Goal: Task Accomplishment & Management: Use online tool/utility

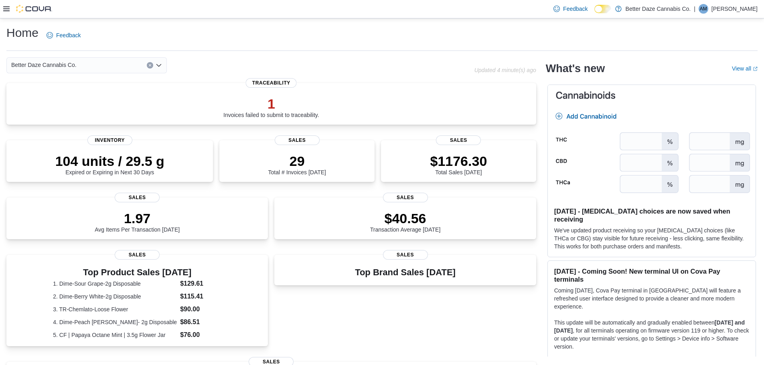
click at [7, 8] on icon at bounding box center [6, 9] width 6 height 6
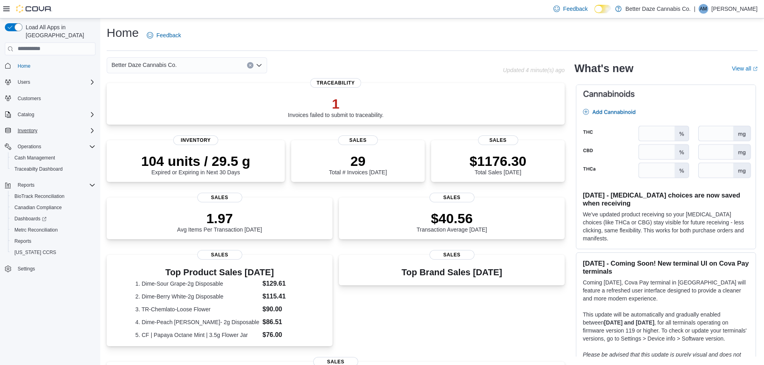
click at [69, 126] on div "Inventory" at bounding box center [54, 131] width 81 height 10
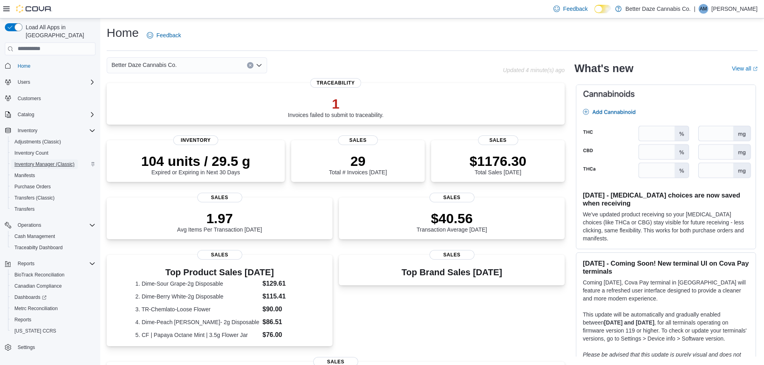
click at [52, 161] on span "Inventory Manager (Classic)" at bounding box center [44, 164] width 60 height 6
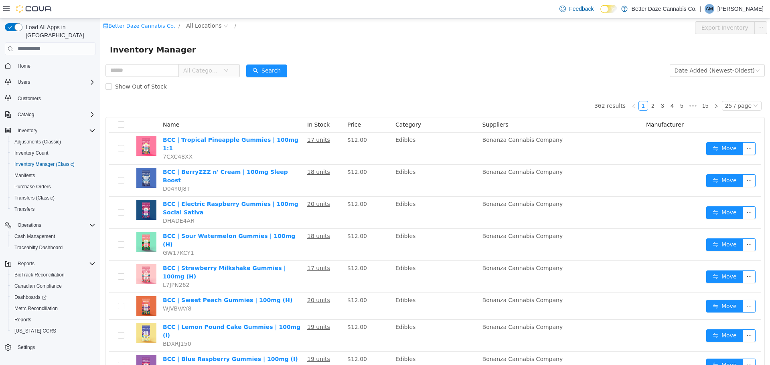
click at [217, 69] on span "All Categories" at bounding box center [201, 70] width 36 height 8
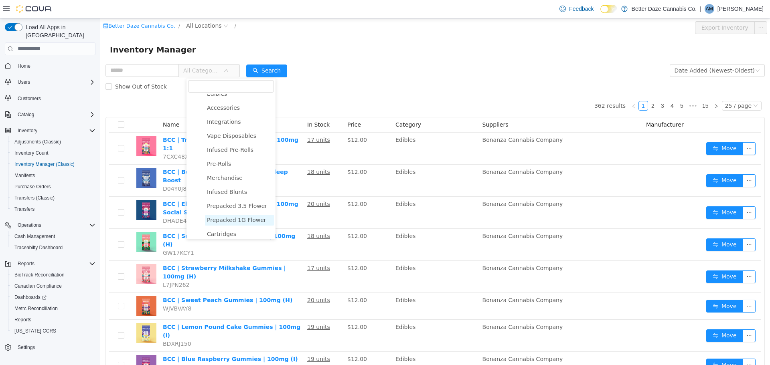
scroll to position [80, 0]
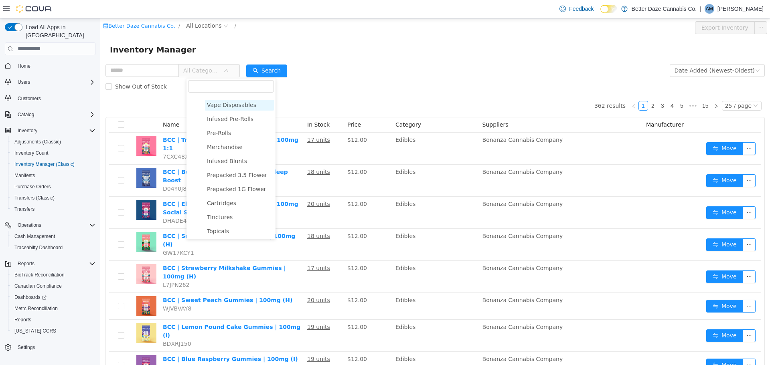
click at [225, 105] on span "Vape Disposables" at bounding box center [231, 104] width 49 height 6
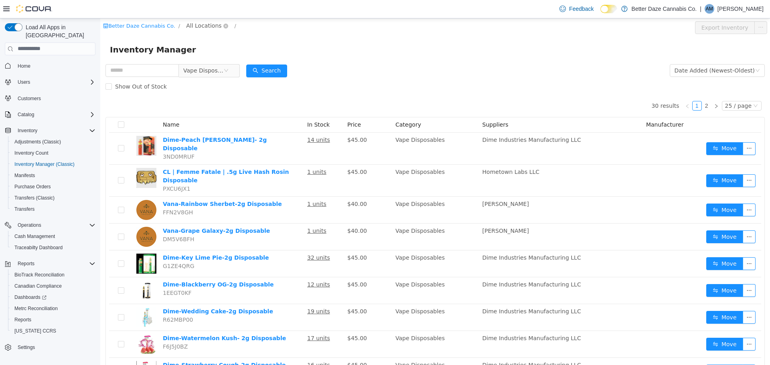
click at [196, 27] on span "All Locations" at bounding box center [203, 25] width 35 height 9
click at [200, 71] on span "[PERSON_NAME]" at bounding box center [220, 68] width 47 height 6
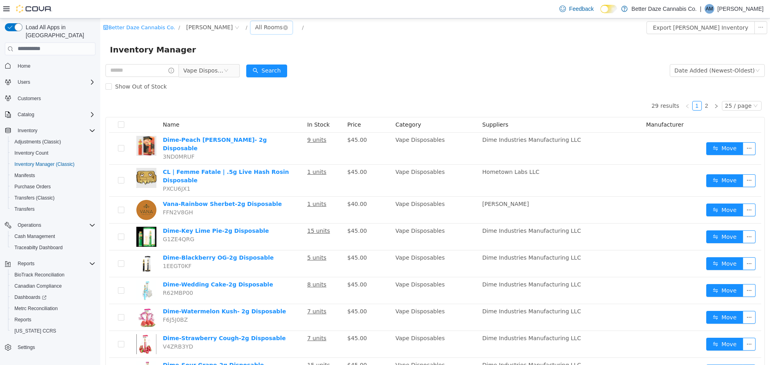
click at [255, 26] on div "All Rooms" at bounding box center [269, 27] width 28 height 12
click at [242, 55] on li "Sales Floor" at bounding box center [239, 56] width 48 height 13
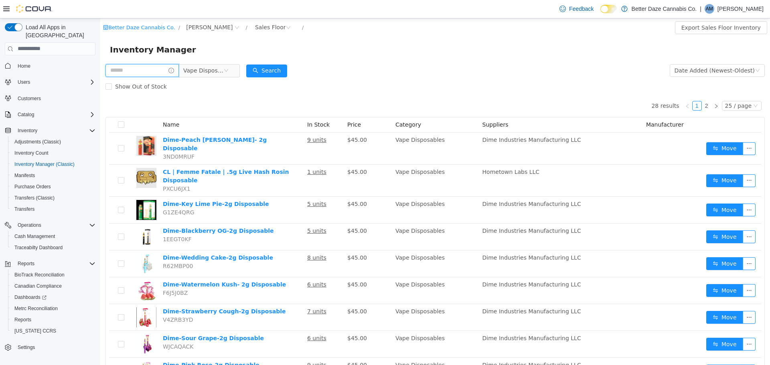
click at [144, 71] on input "text" at bounding box center [141, 70] width 73 height 13
type input "****"
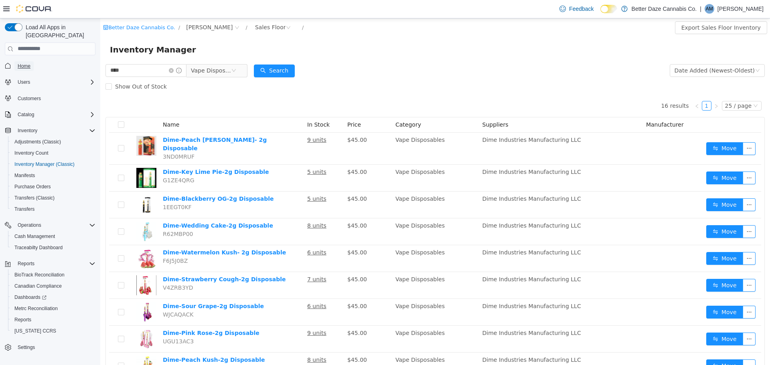
click at [18, 61] on link "Home" at bounding box center [23, 66] width 19 height 10
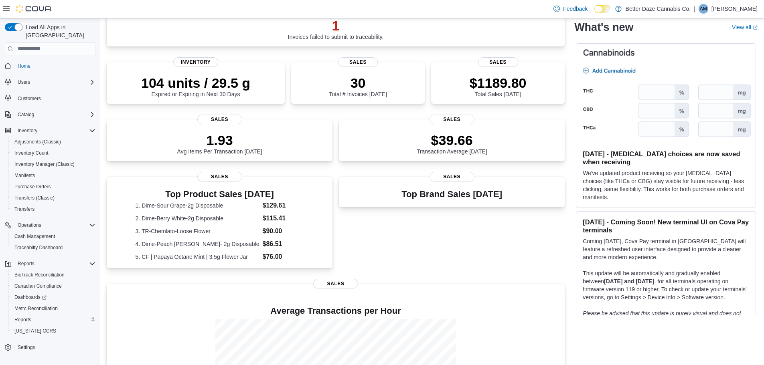
scroll to position [80, 0]
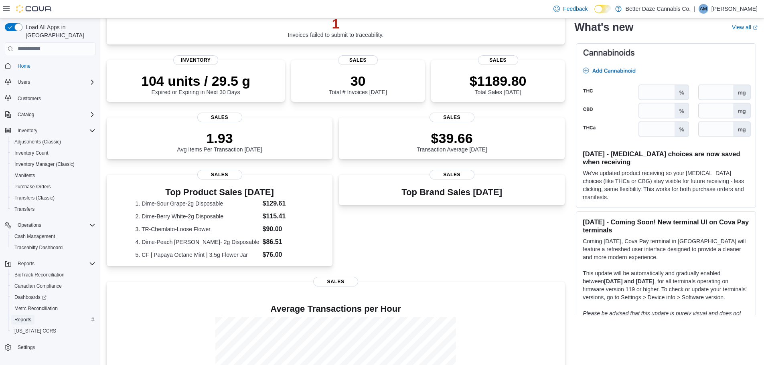
click at [26, 317] on span "Reports" at bounding box center [22, 320] width 17 height 6
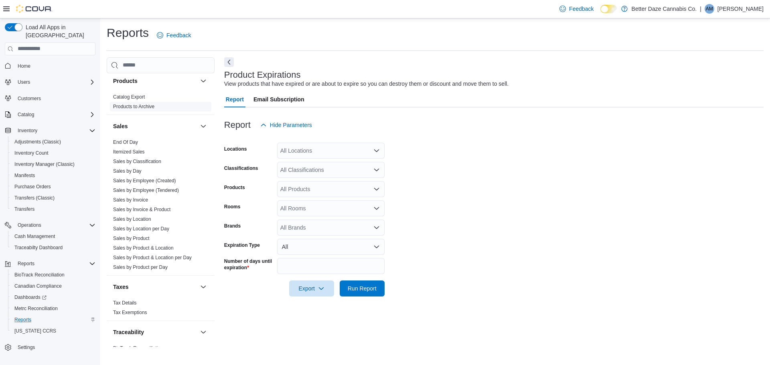
scroll to position [521, 0]
click at [138, 198] on link "Sales by Invoice" at bounding box center [130, 196] width 35 height 6
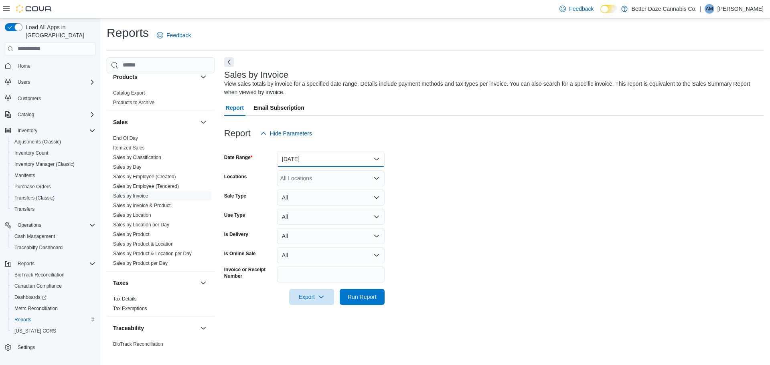
click at [315, 153] on button "[DATE]" at bounding box center [330, 159] width 107 height 16
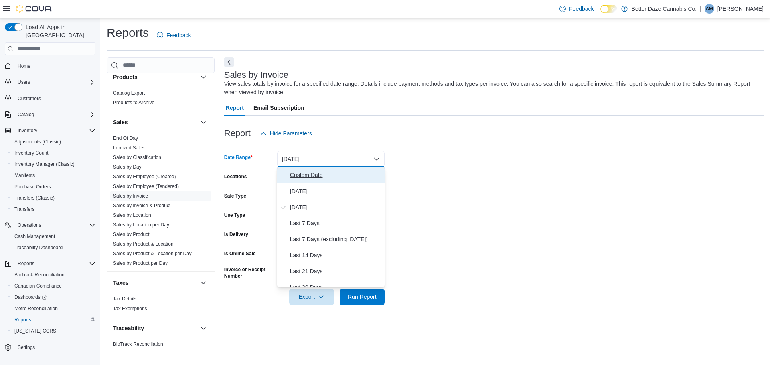
click at [314, 170] on button "Custom Date" at bounding box center [330, 175] width 107 height 16
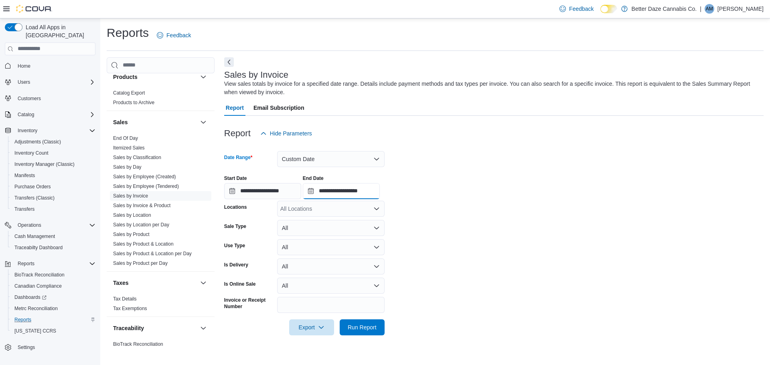
drag, startPoint x: 331, startPoint y: 194, endPoint x: 335, endPoint y: 199, distance: 6.3
click at [332, 193] on input "**********" at bounding box center [341, 191] width 77 height 16
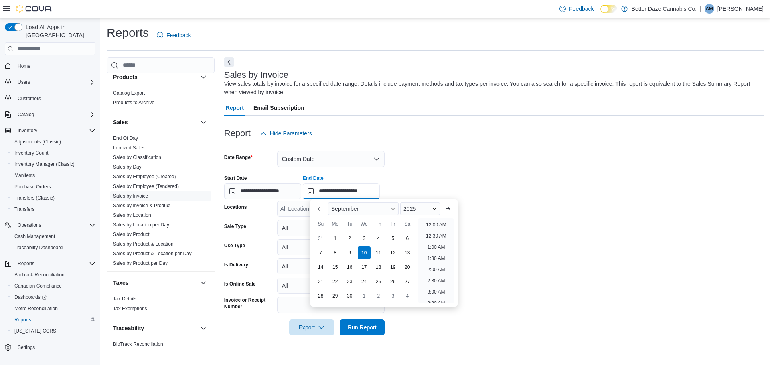
scroll to position [456, 0]
click at [346, 255] on div "9" at bounding box center [349, 253] width 14 height 14
type input "**********"
click at [269, 190] on input "**********" at bounding box center [262, 191] width 77 height 16
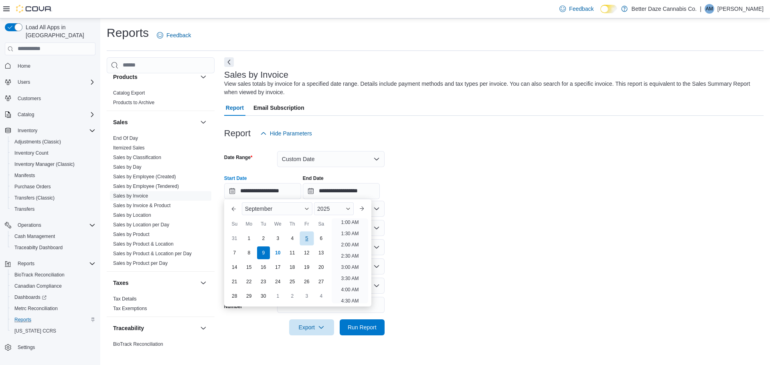
click at [305, 235] on div "5" at bounding box center [307, 238] width 14 height 14
type input "**********"
click at [475, 212] on form "**********" at bounding box center [493, 239] width 539 height 194
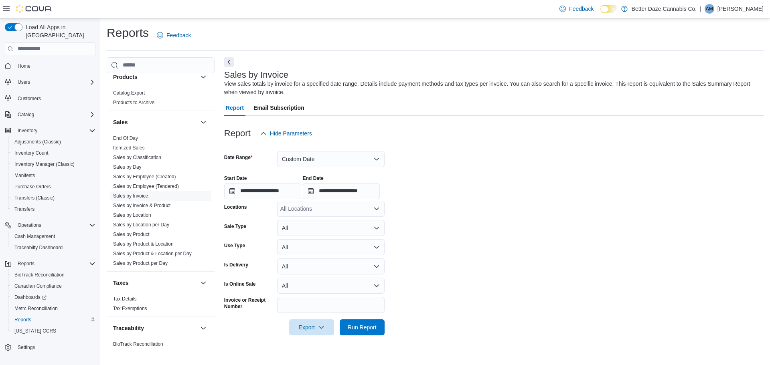
drag, startPoint x: 369, startPoint y: 326, endPoint x: 373, endPoint y: 316, distance: 11.0
click at [368, 326] on span "Run Report" at bounding box center [362, 328] width 29 height 8
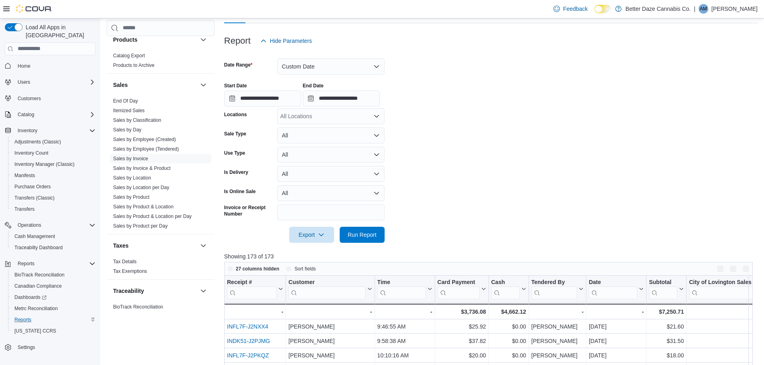
scroll to position [201, 0]
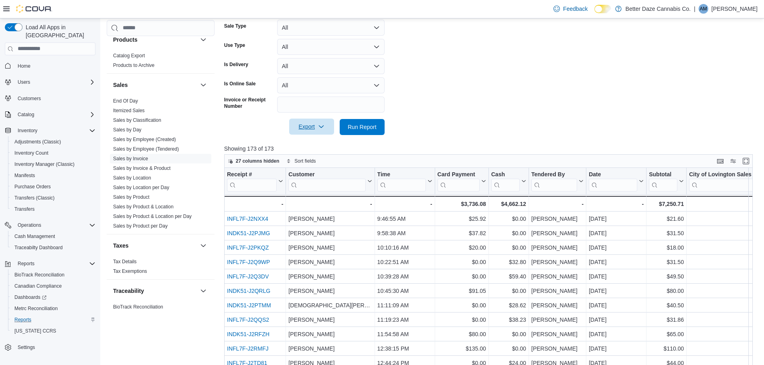
click at [314, 127] on span "Export" at bounding box center [311, 127] width 35 height 16
click at [314, 161] on span "Export to Csv" at bounding box center [313, 159] width 36 height 6
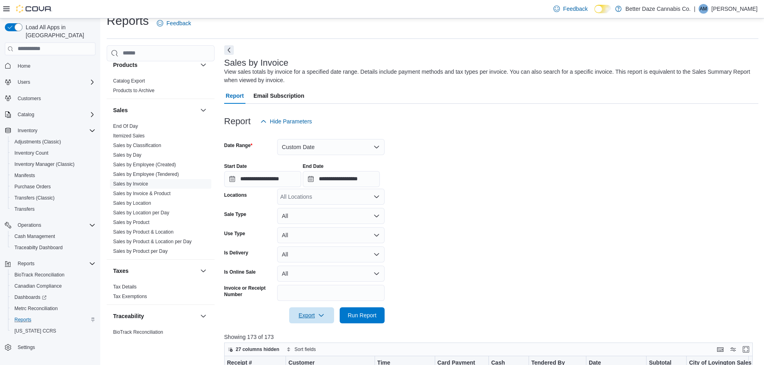
scroll to position [0, 0]
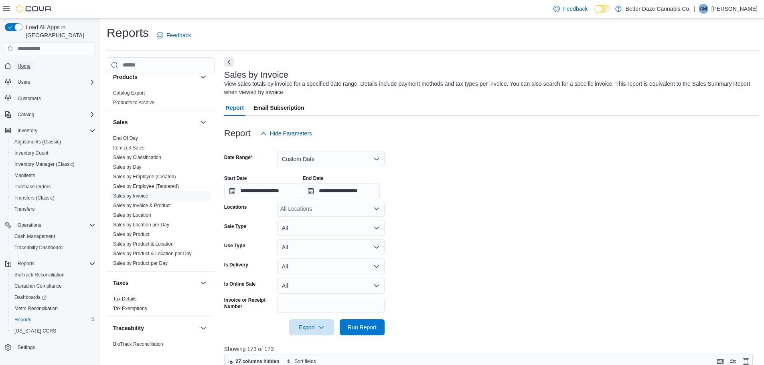
drag, startPoint x: 18, startPoint y: 59, endPoint x: 79, endPoint y: 61, distance: 61.0
click at [17, 61] on link "Home" at bounding box center [23, 66] width 19 height 10
